Goal: Browse casually

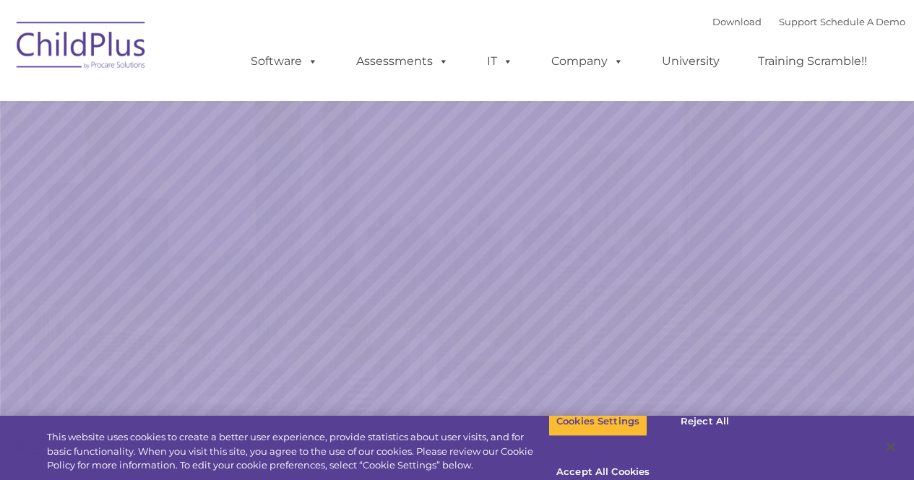
select select "MEDIUM"
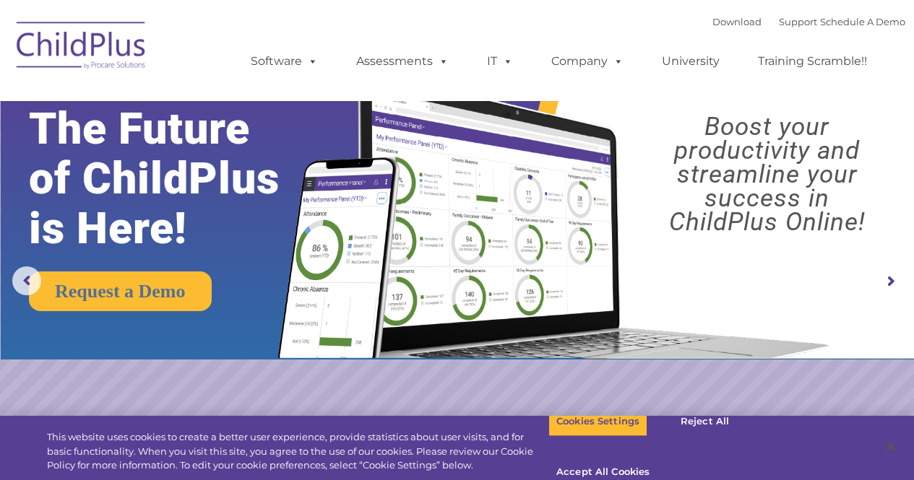
click at [891, 280] on rs-arrow at bounding box center [890, 281] width 29 height 29
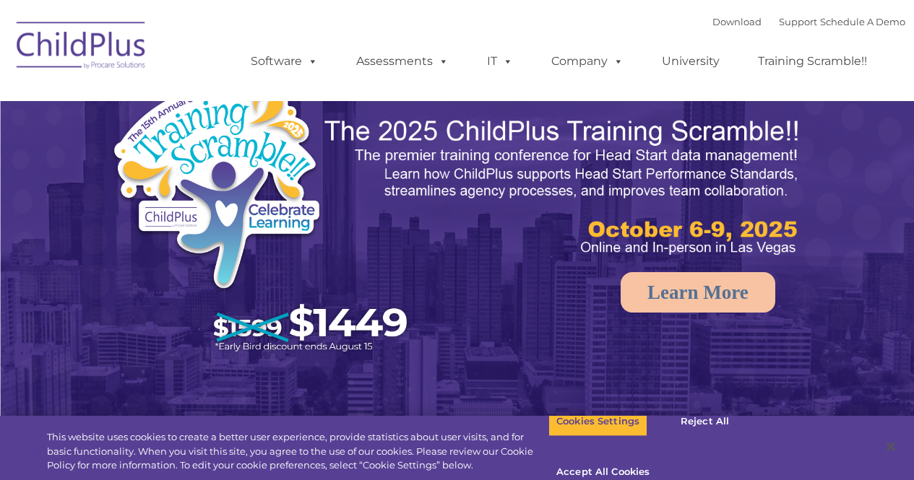
select select "MEDIUM"
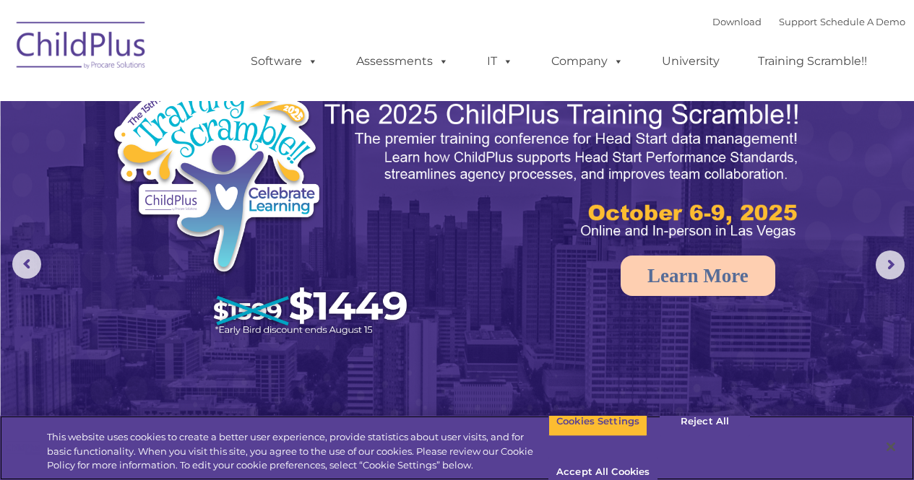
scroll to position [14, 0]
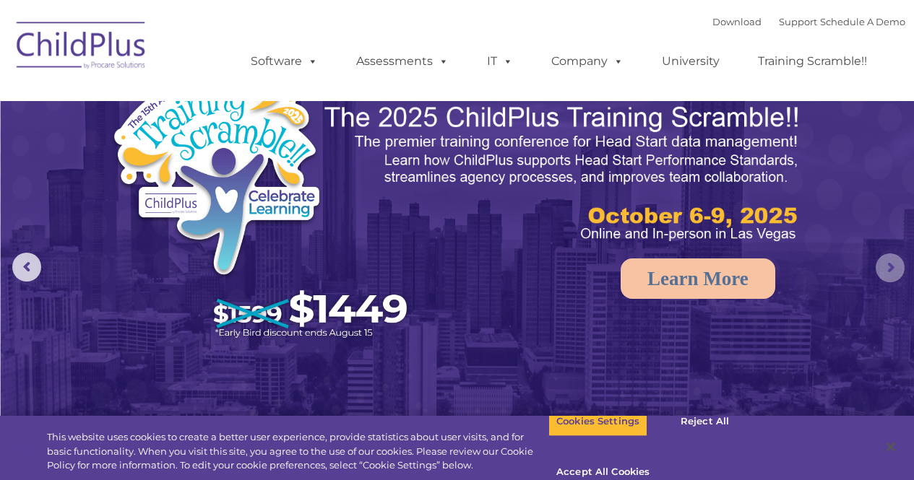
click at [886, 272] on rs-arrow at bounding box center [890, 268] width 29 height 29
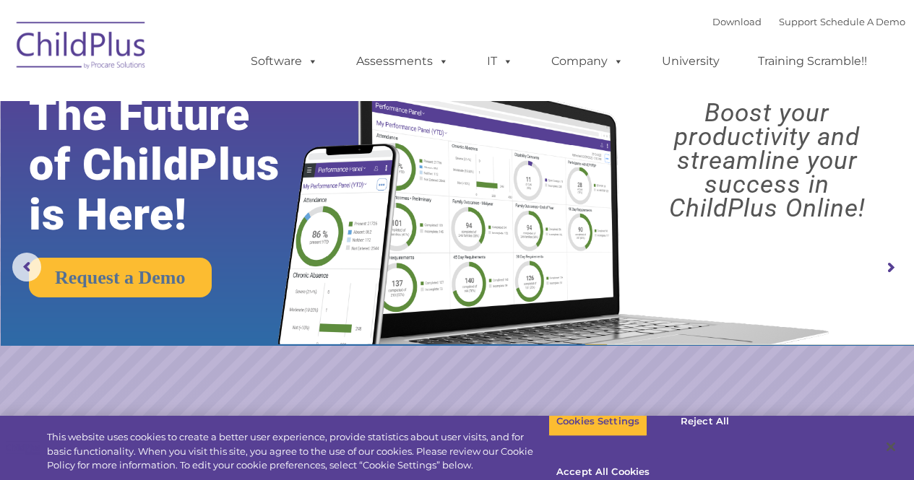
click at [886, 272] on rs-arrow at bounding box center [890, 268] width 29 height 29
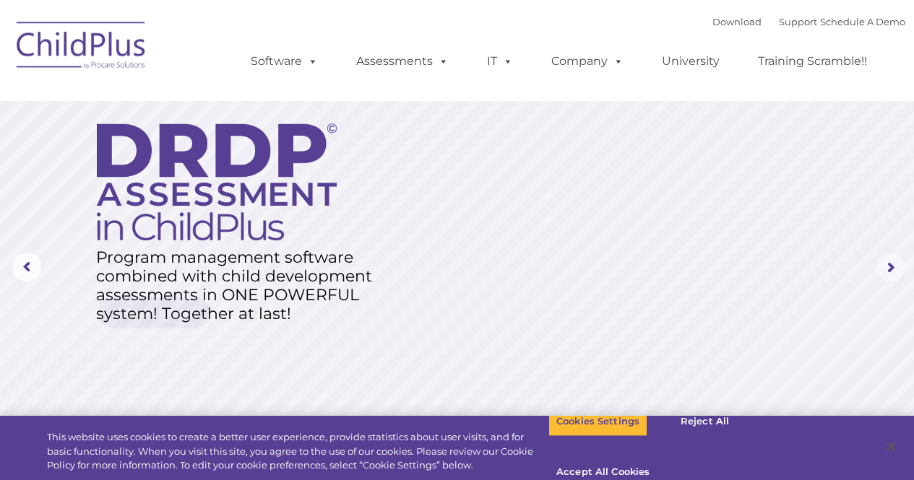
click at [886, 272] on rs-arrow at bounding box center [890, 268] width 29 height 29
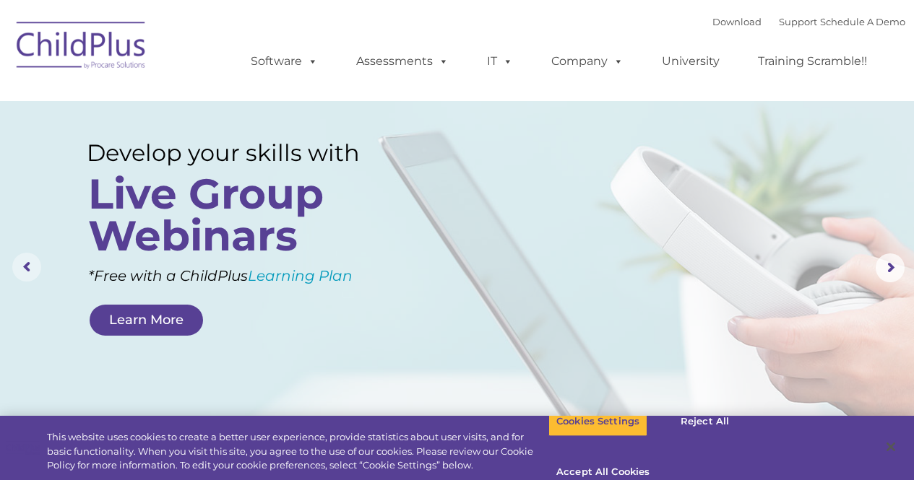
click at [31, 257] on rs-arrow at bounding box center [26, 267] width 29 height 29
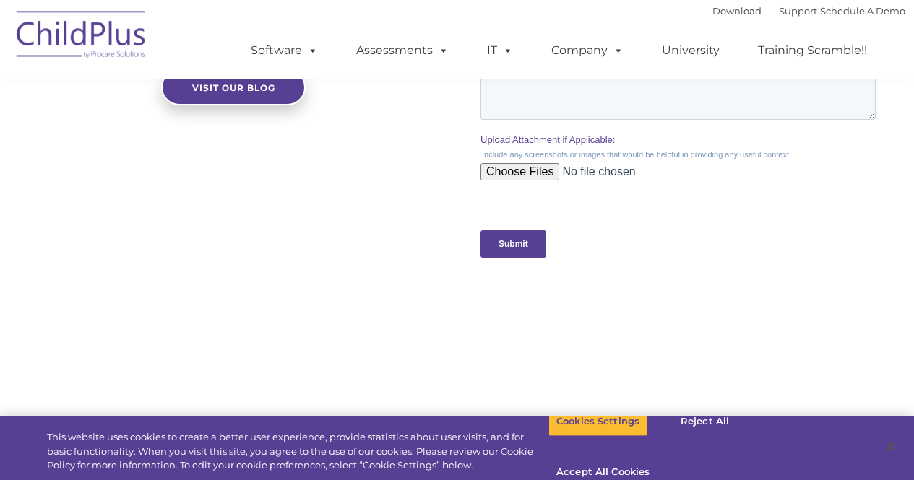
scroll to position [1438, 0]
